Goal: Task Accomplishment & Management: Complete application form

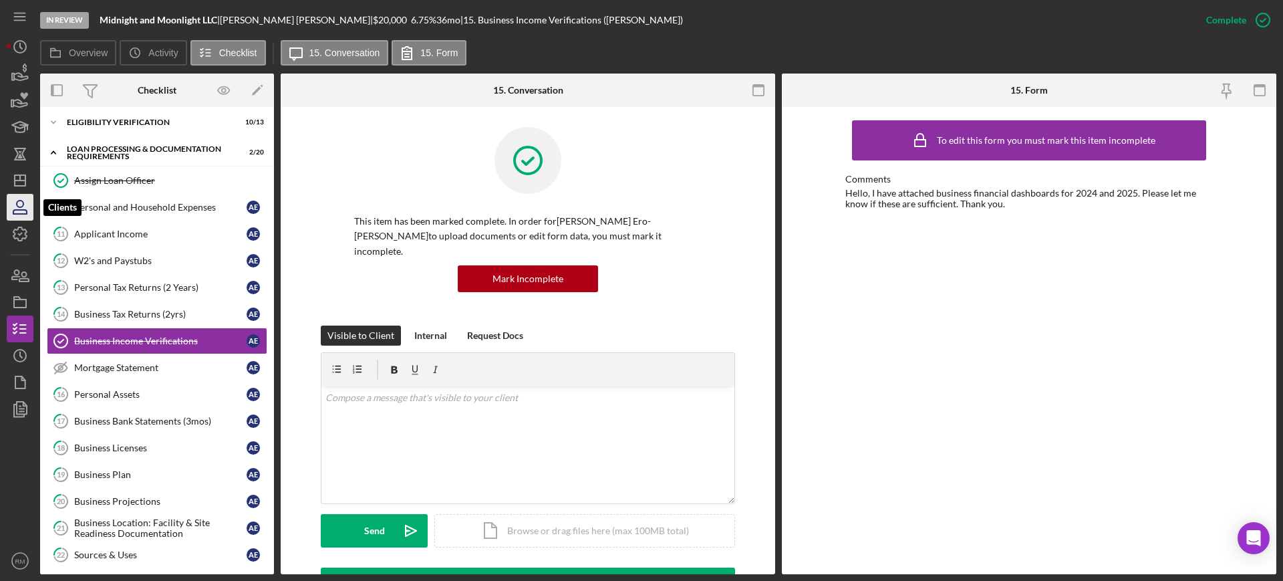
scroll to position [69, 0]
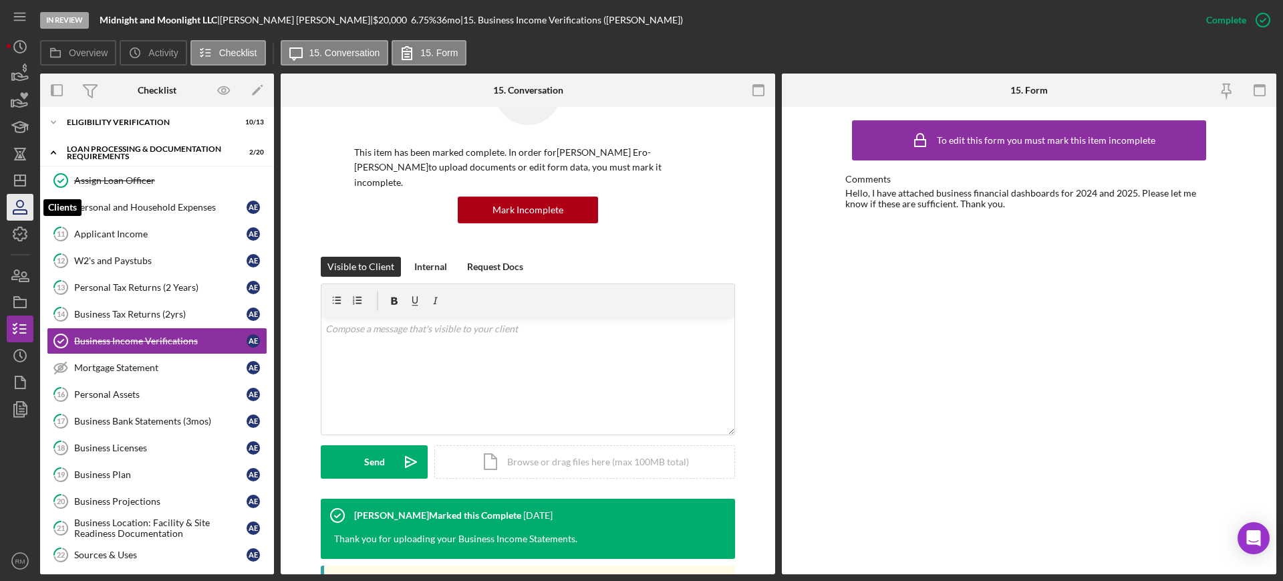
click at [24, 194] on icon "button" at bounding box center [19, 206] width 33 height 33
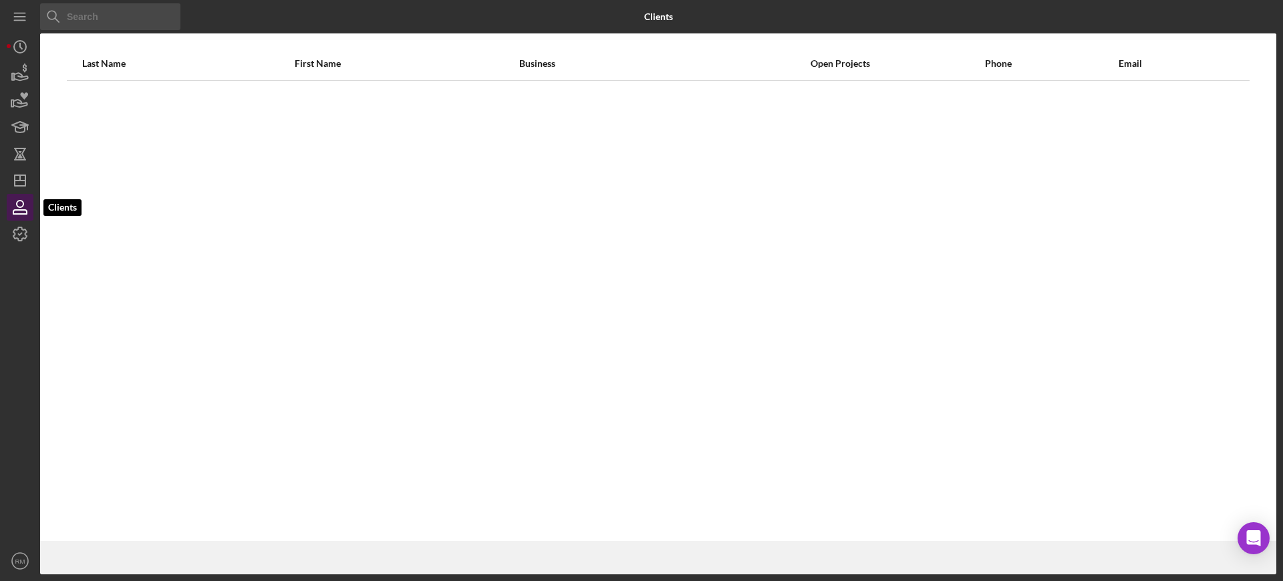
click at [24, 194] on icon "button" at bounding box center [19, 206] width 33 height 33
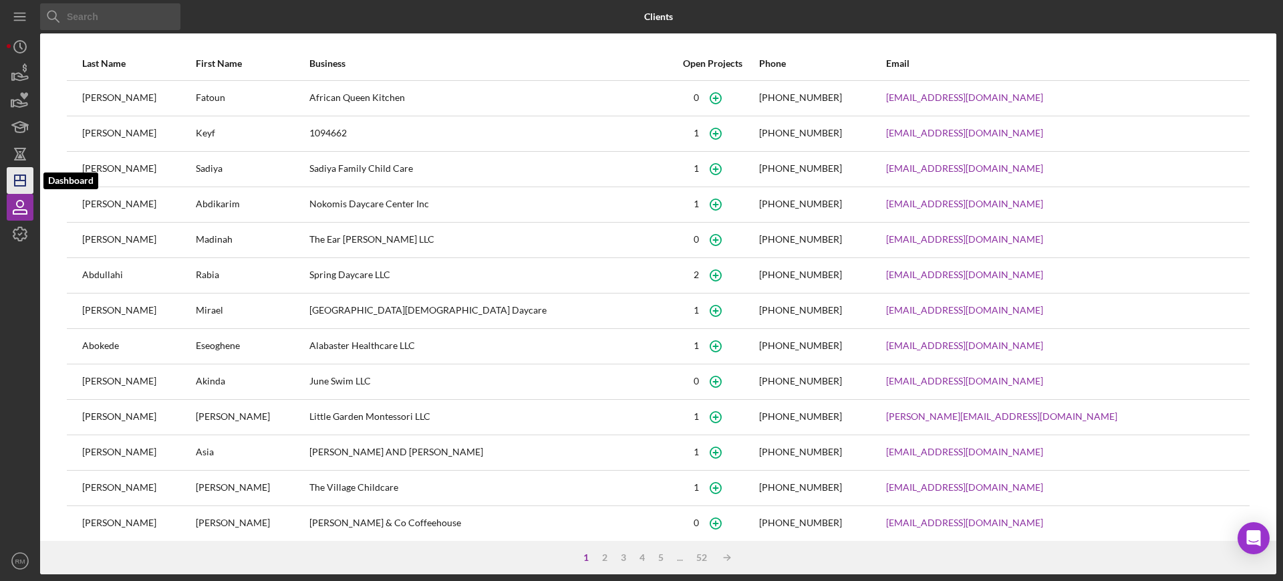
click at [17, 173] on icon "Icon/Dashboard" at bounding box center [19, 180] width 33 height 33
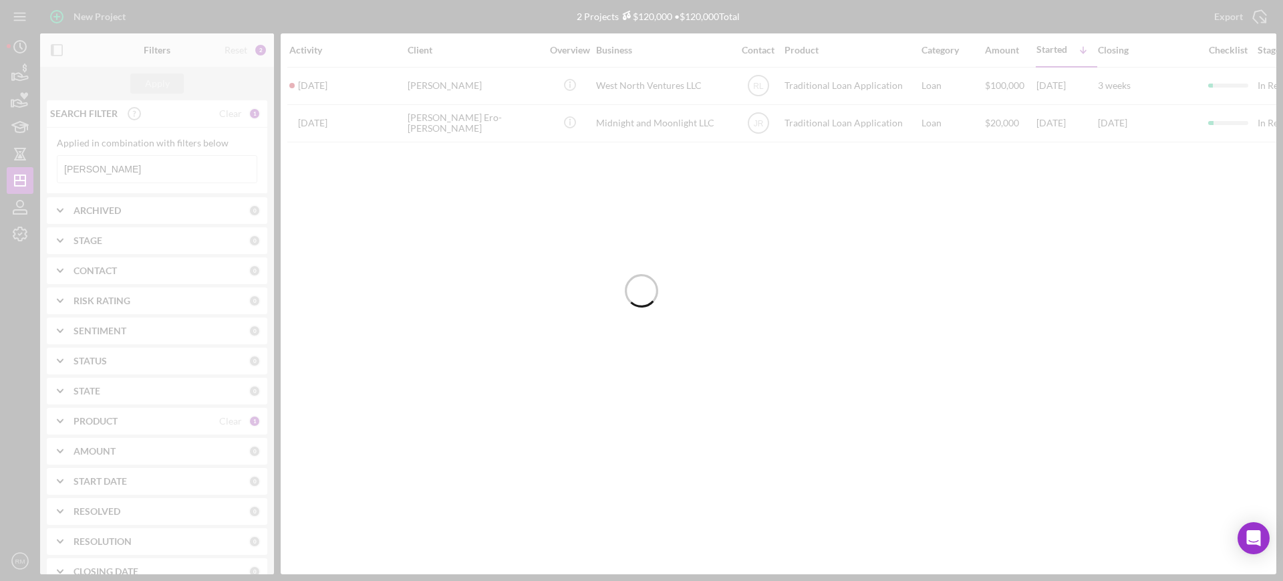
click at [147, 164] on div at bounding box center [641, 290] width 1283 height 581
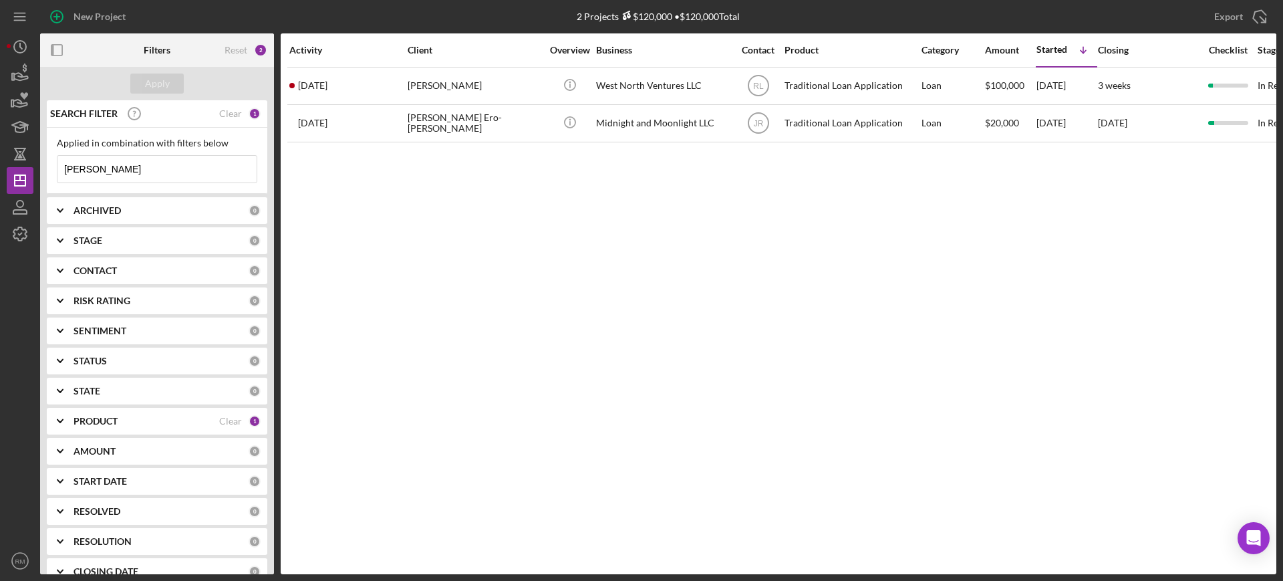
click at [147, 164] on input "[PERSON_NAME]" at bounding box center [156, 169] width 199 height 27
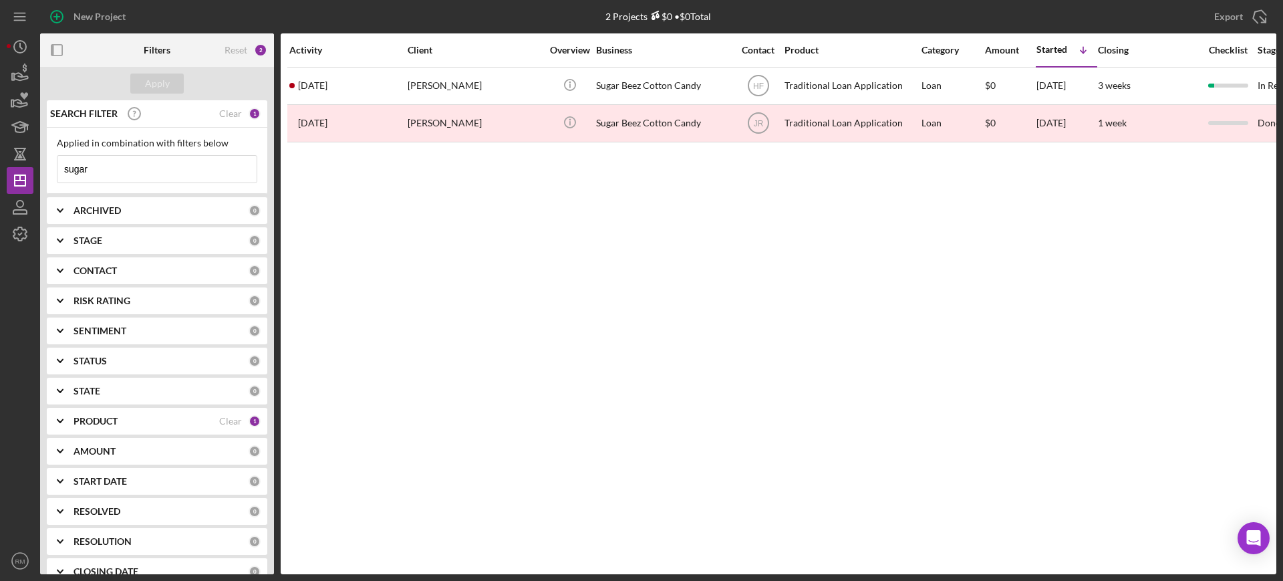
type input "sugar"
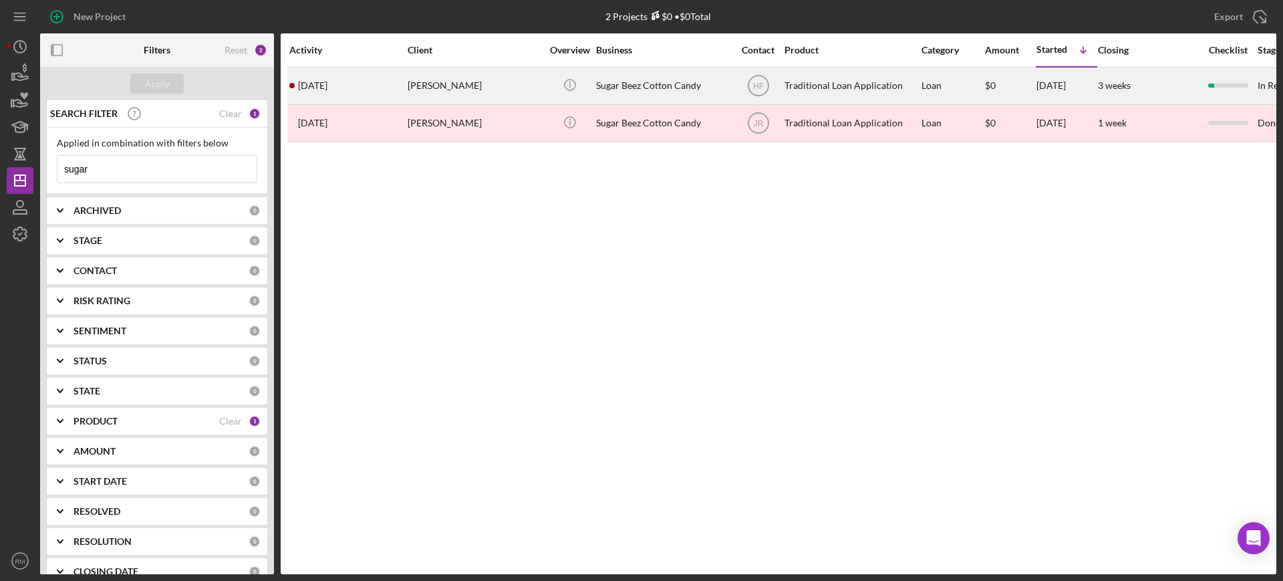
click at [478, 70] on div "[PERSON_NAME]" at bounding box center [475, 85] width 134 height 35
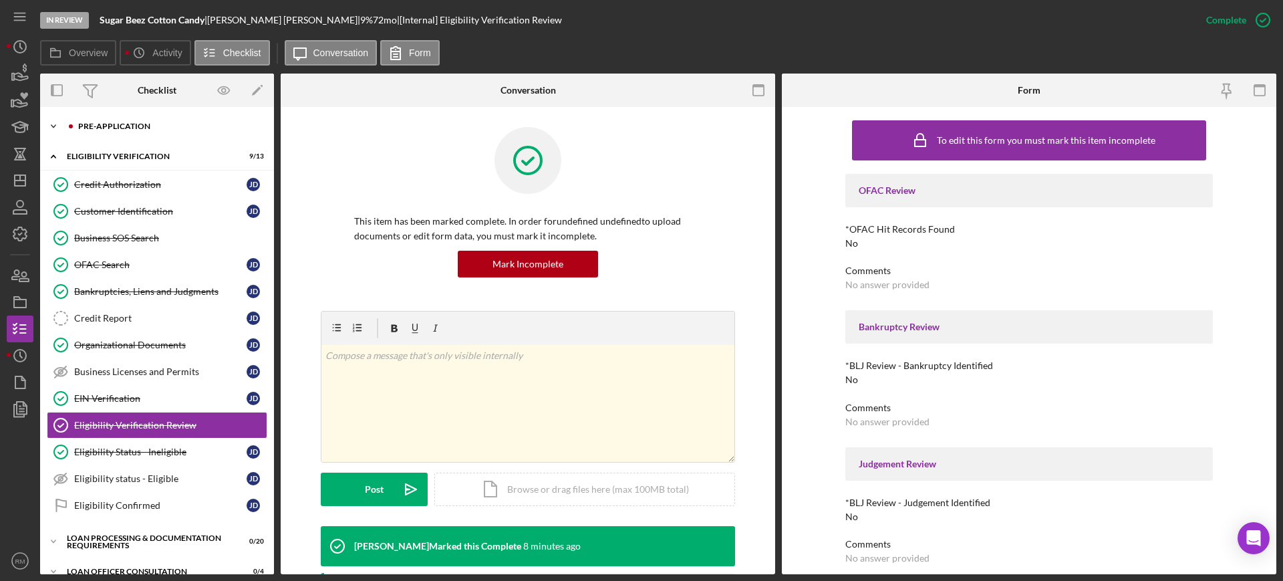
click at [130, 123] on div "Pre-Application" at bounding box center [167, 126] width 179 height 8
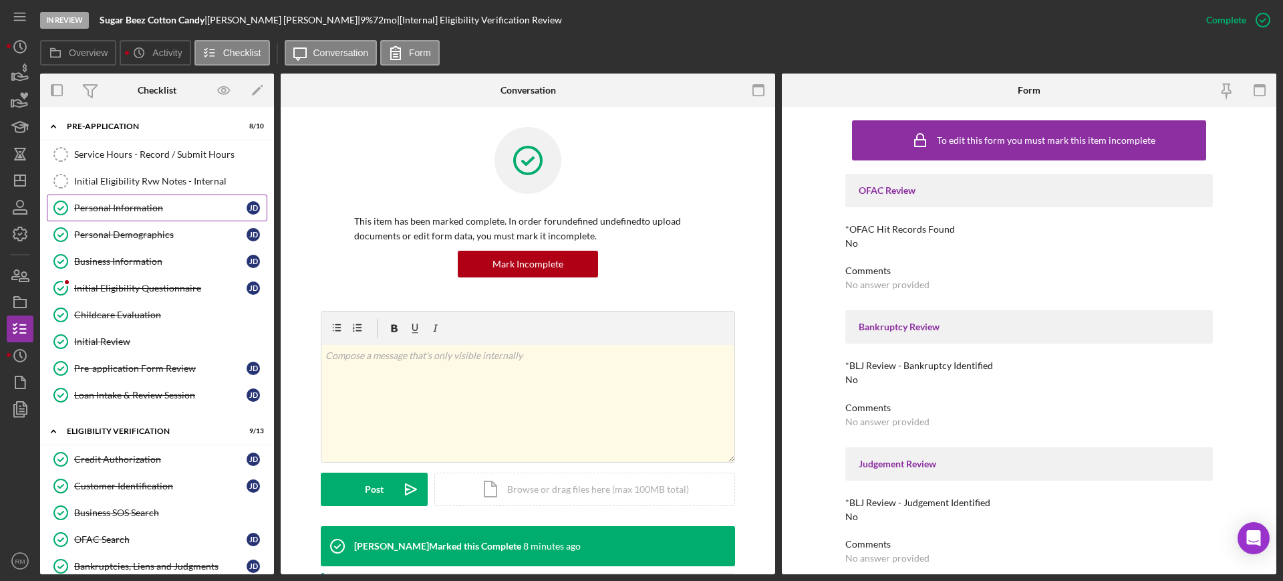
click at [143, 212] on div "Personal Information" at bounding box center [160, 207] width 172 height 11
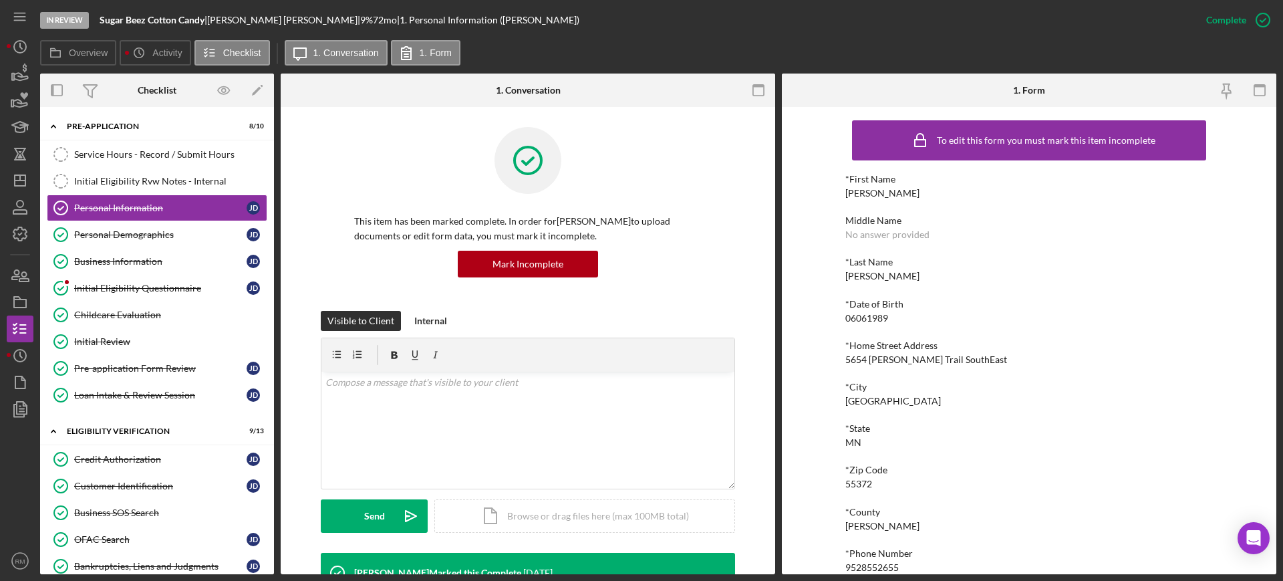
click at [863, 359] on div "5654 [PERSON_NAME] Trail SouthEast" at bounding box center [926, 359] width 162 height 11
copy div "5654 [PERSON_NAME] Trail SouthEast"
click at [19, 308] on icon "button" at bounding box center [19, 301] width 33 height 33
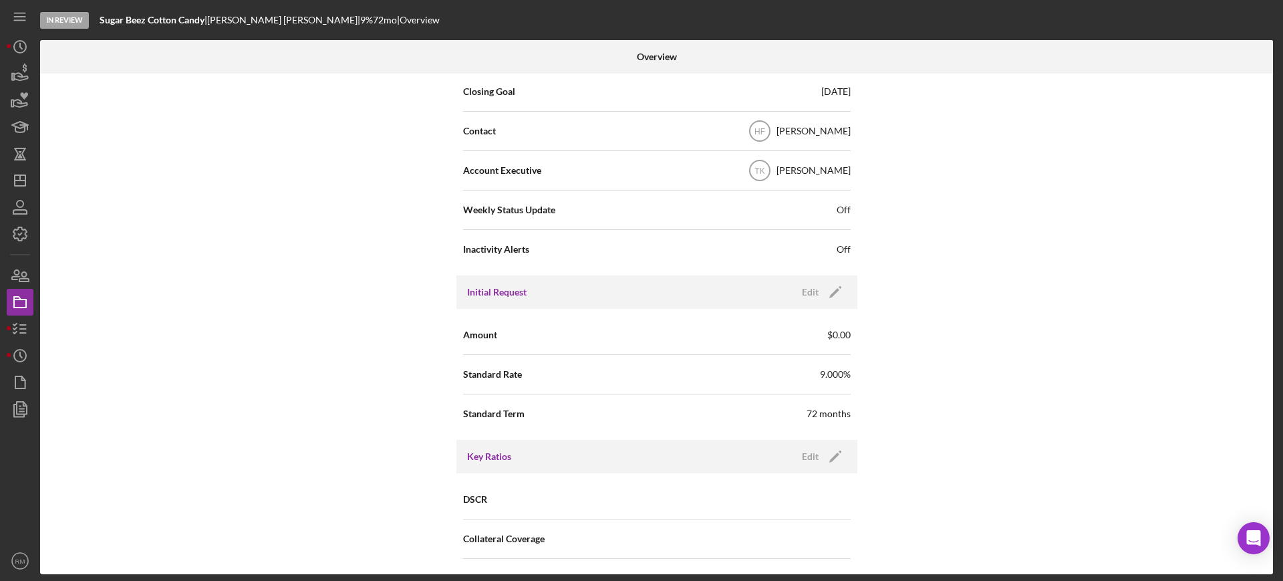
scroll to position [445, 0]
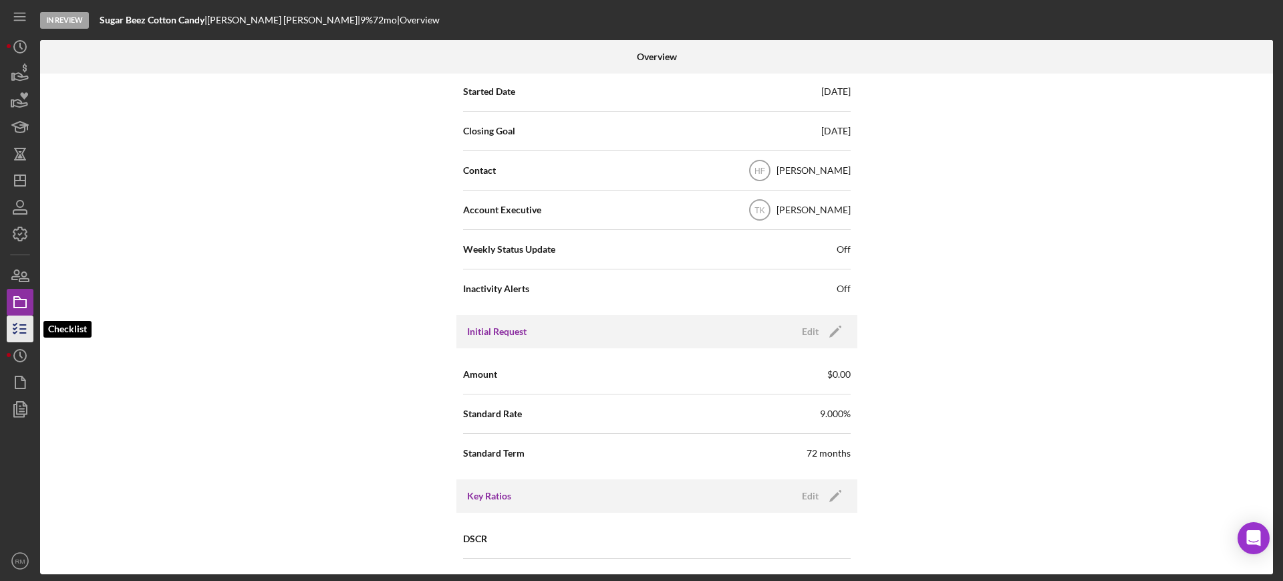
click at [11, 317] on icon "button" at bounding box center [19, 328] width 33 height 33
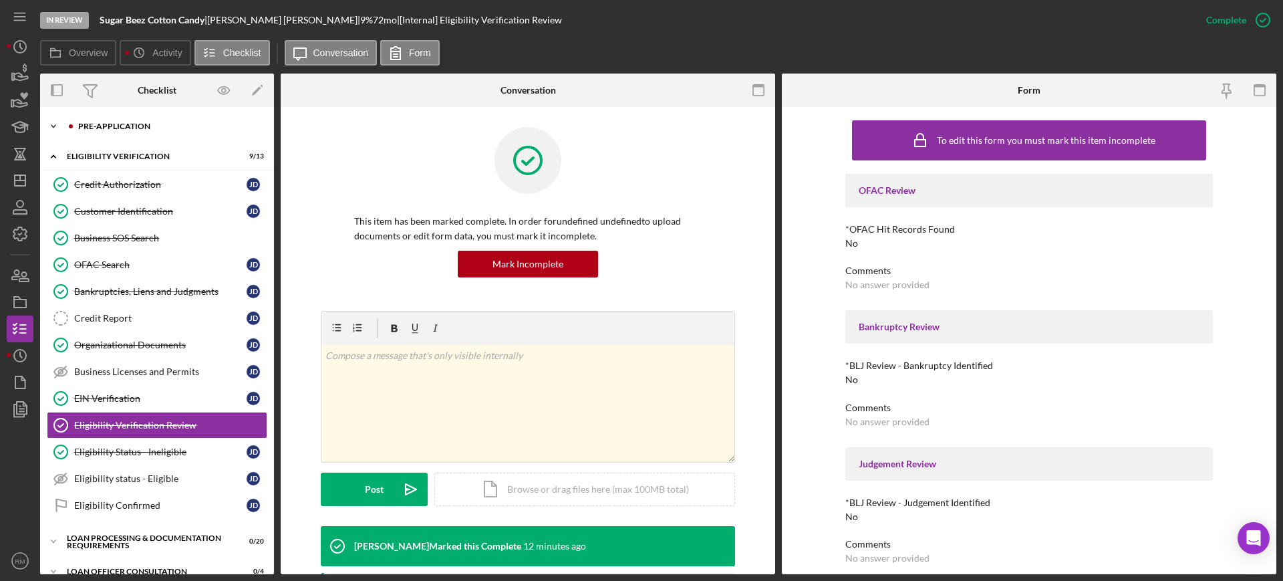
click at [126, 128] on div "Pre-Application" at bounding box center [167, 126] width 179 height 8
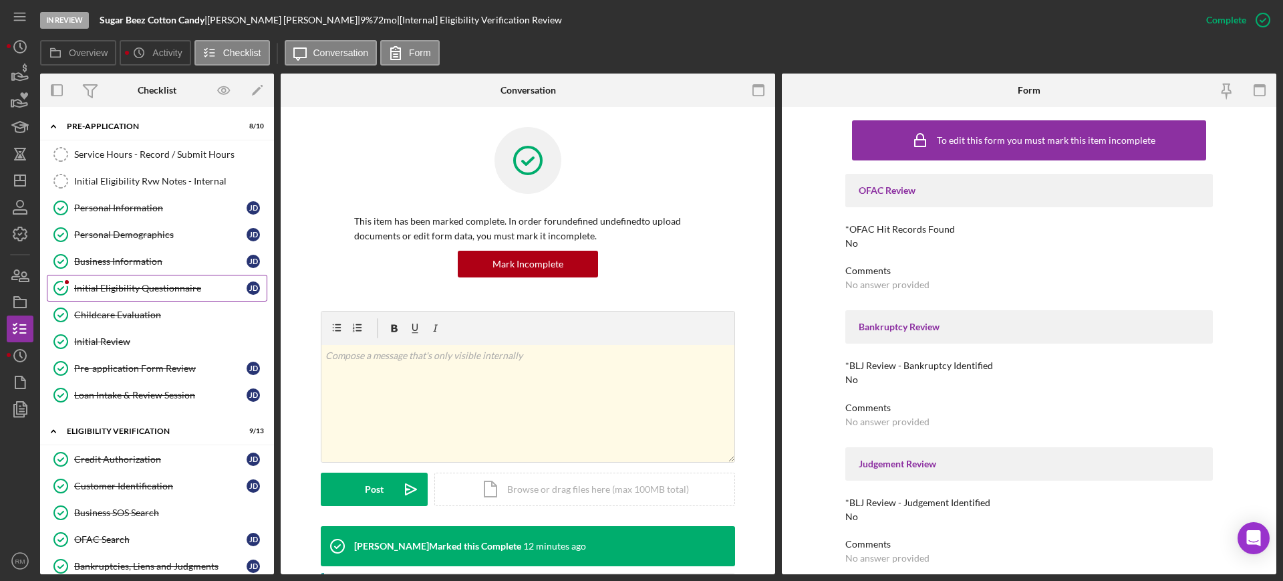
click at [117, 291] on div "Initial Eligibility Questionnaire" at bounding box center [160, 288] width 172 height 11
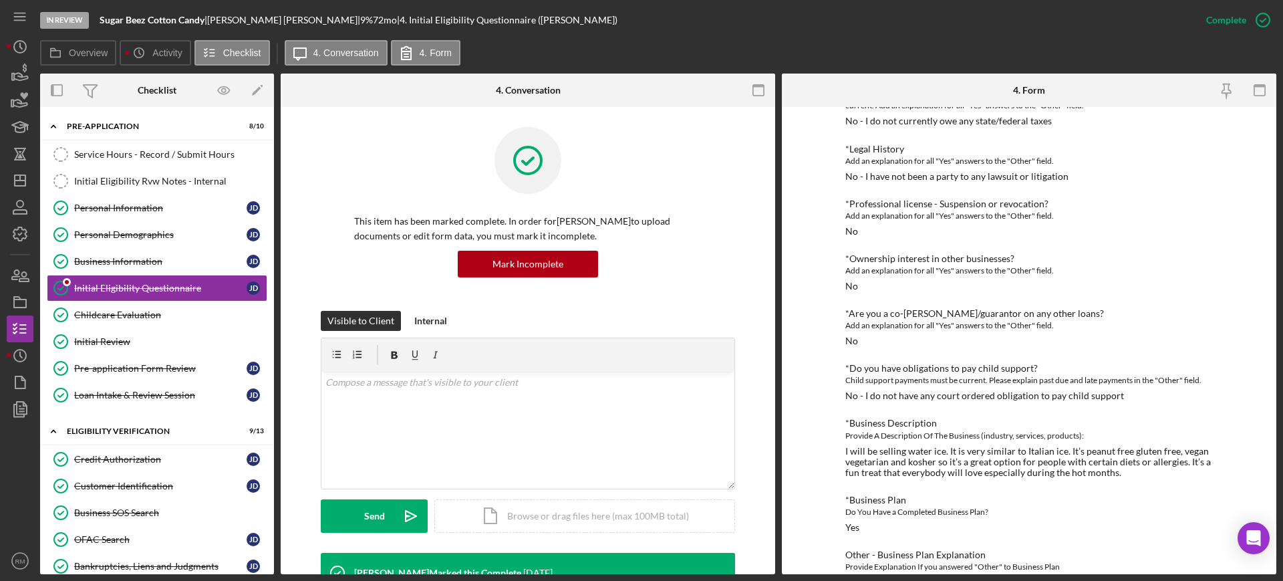
scroll to position [799, 0]
